Goal: Navigation & Orientation: Go to known website

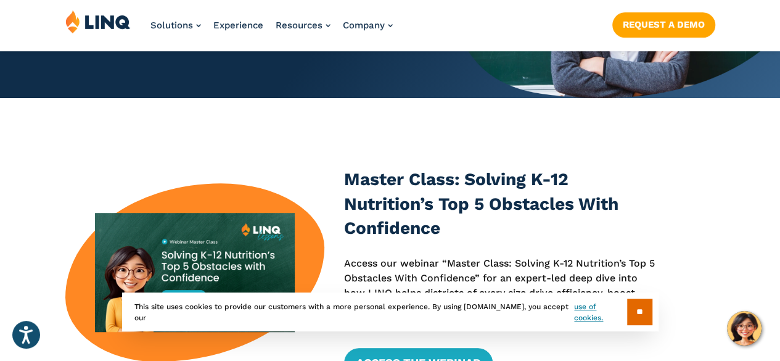
scroll to position [308, 0]
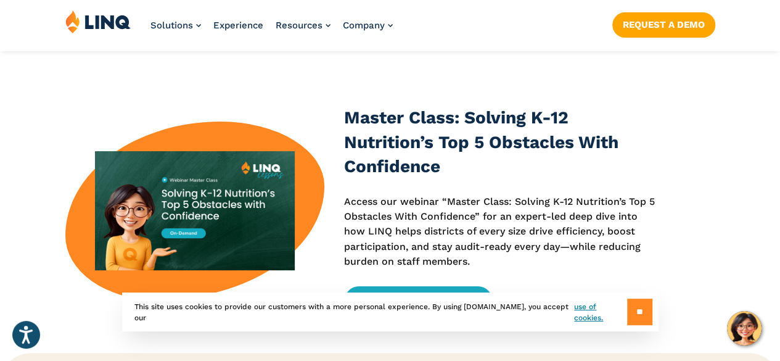
click at [636, 300] on input "**" at bounding box center [639, 311] width 25 height 26
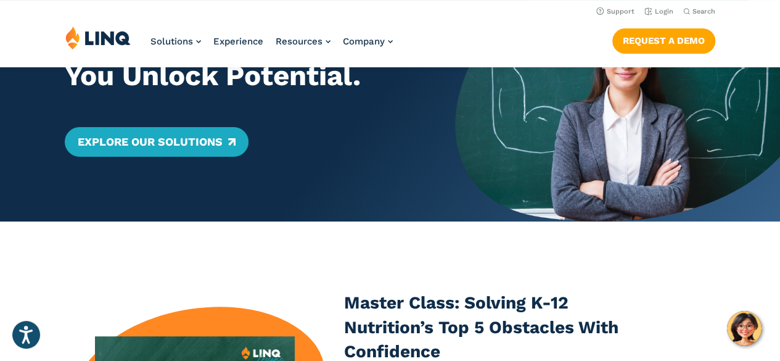
scroll to position [0, 0]
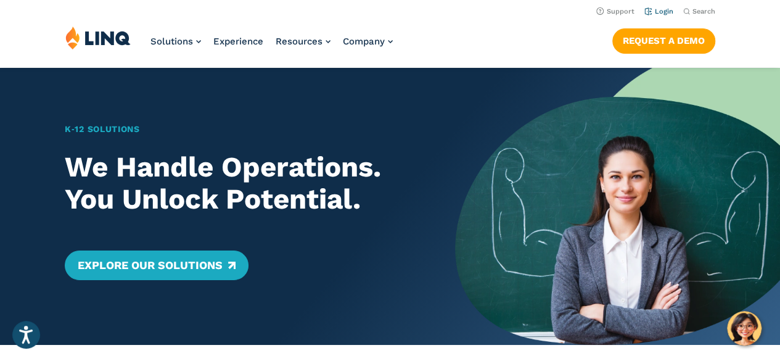
click at [654, 12] on link "Login" at bounding box center [658, 11] width 29 height 8
